Goal: Information Seeking & Learning: Learn about a topic

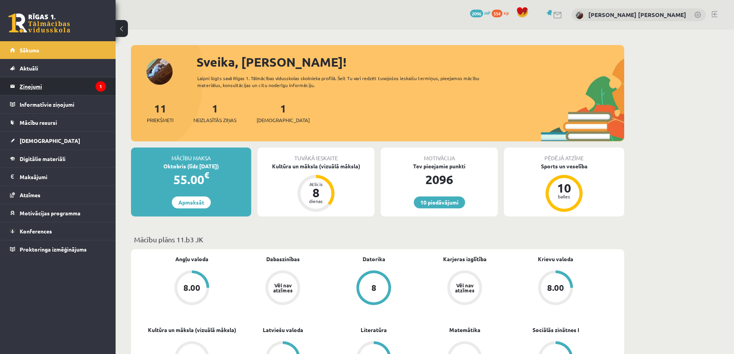
click at [83, 85] on legend "Ziņojumi 1" at bounding box center [63, 86] width 86 height 18
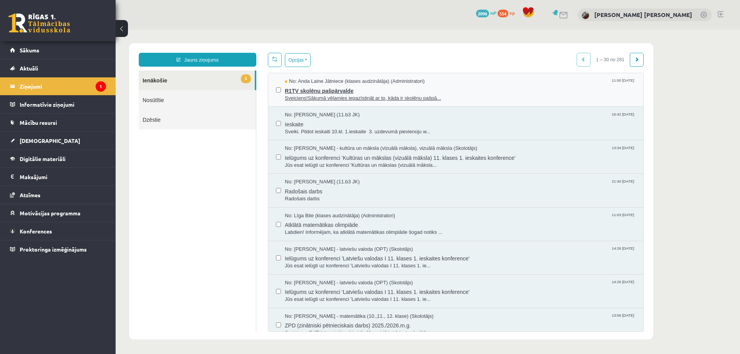
click at [355, 96] on span "Sveiciens!Sākumā vēlamies iepazīstināt ar to, kāda ir skolēnu pašpā..." at bounding box center [460, 98] width 351 height 7
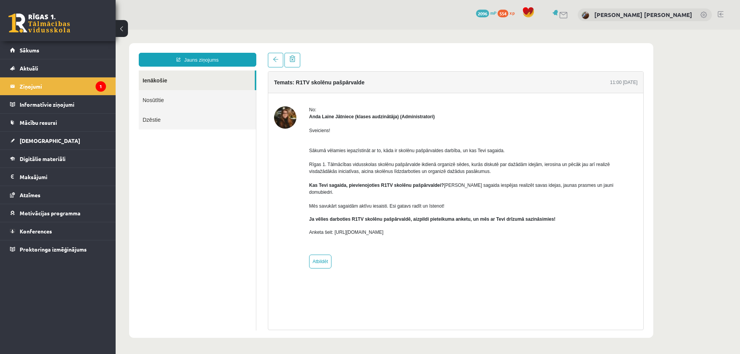
click at [21, 29] on link at bounding box center [39, 22] width 62 height 19
